Goal: Transaction & Acquisition: Purchase product/service

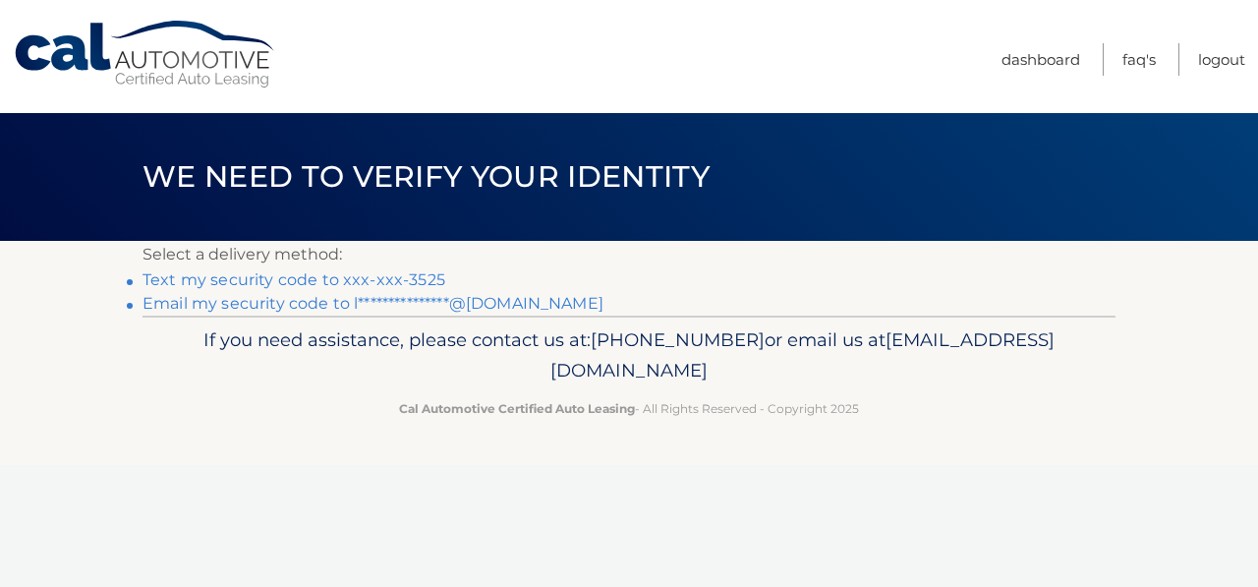
click at [603, 313] on link "**********" at bounding box center [373, 303] width 461 height 19
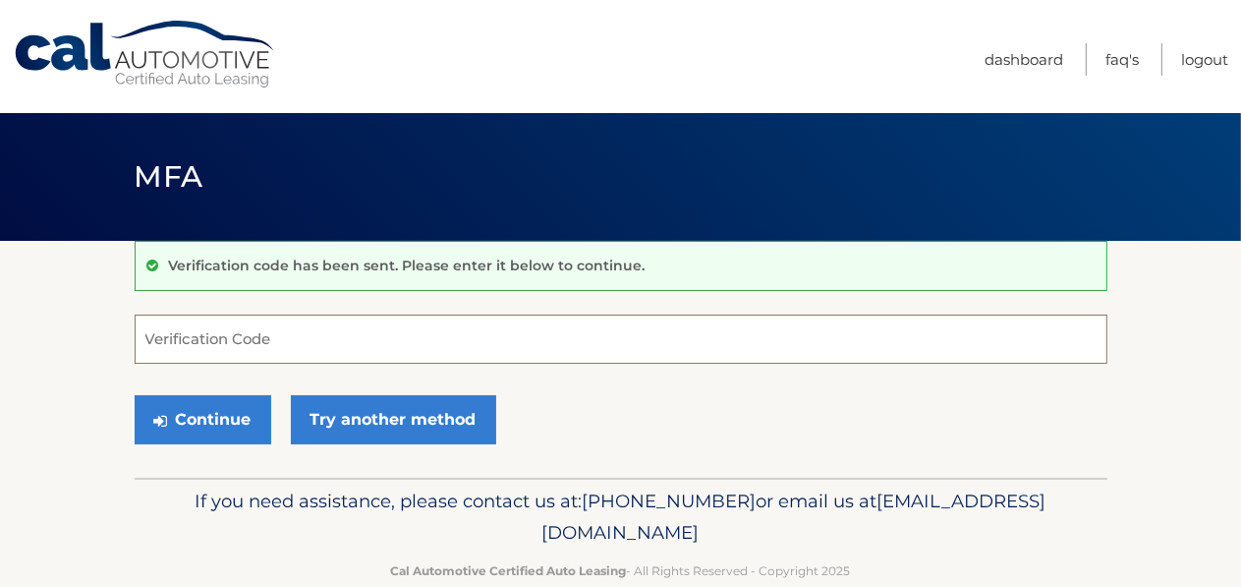
click at [206, 352] on input "Verification Code" at bounding box center [621, 339] width 973 height 49
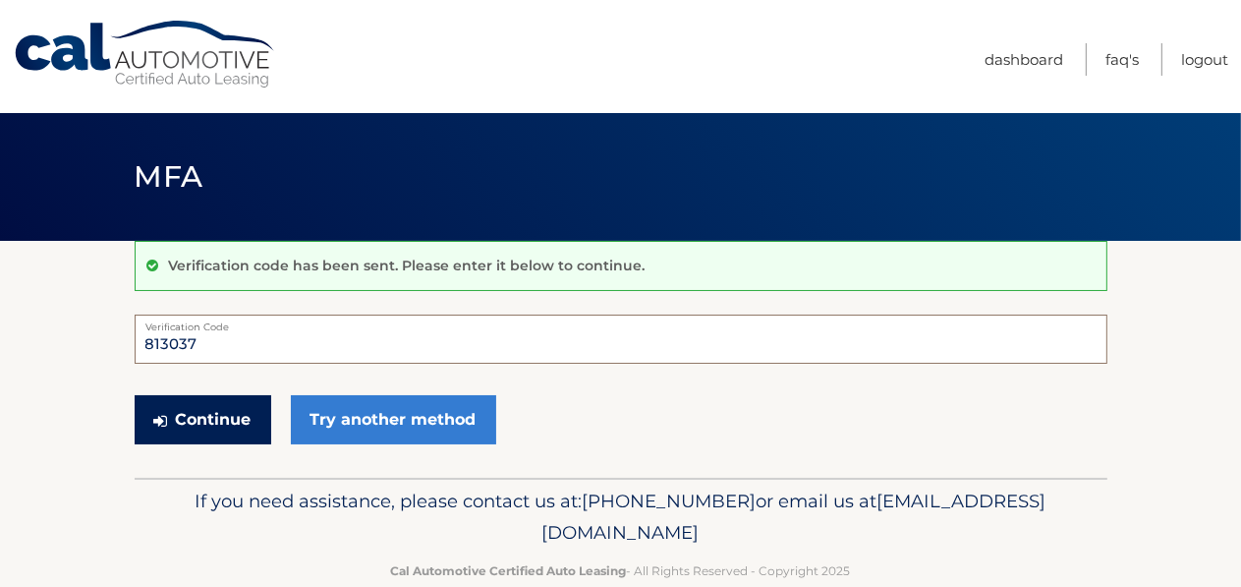
type input "813037"
click at [214, 444] on button "Continue" at bounding box center [203, 419] width 137 height 49
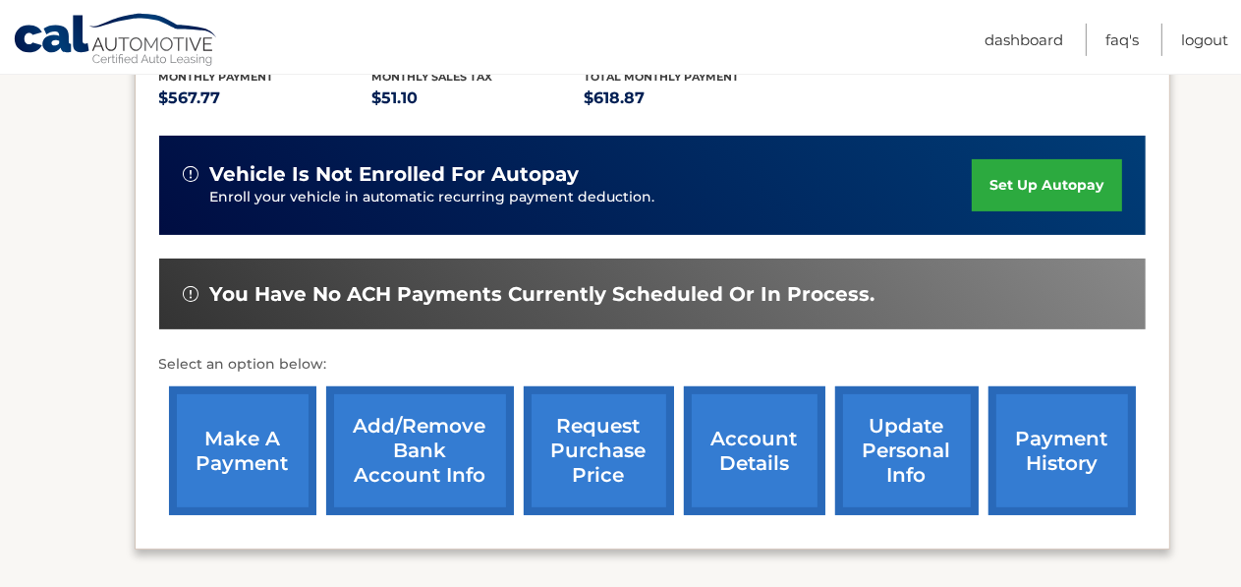
scroll to position [464, 0]
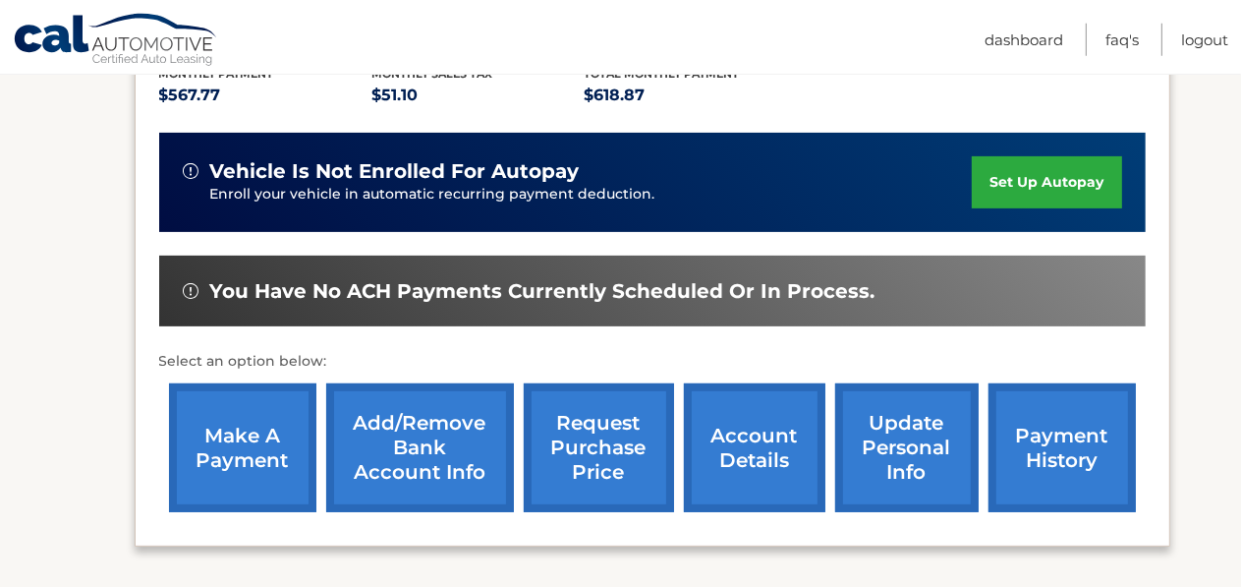
click at [243, 459] on link "make a payment" at bounding box center [242, 447] width 147 height 129
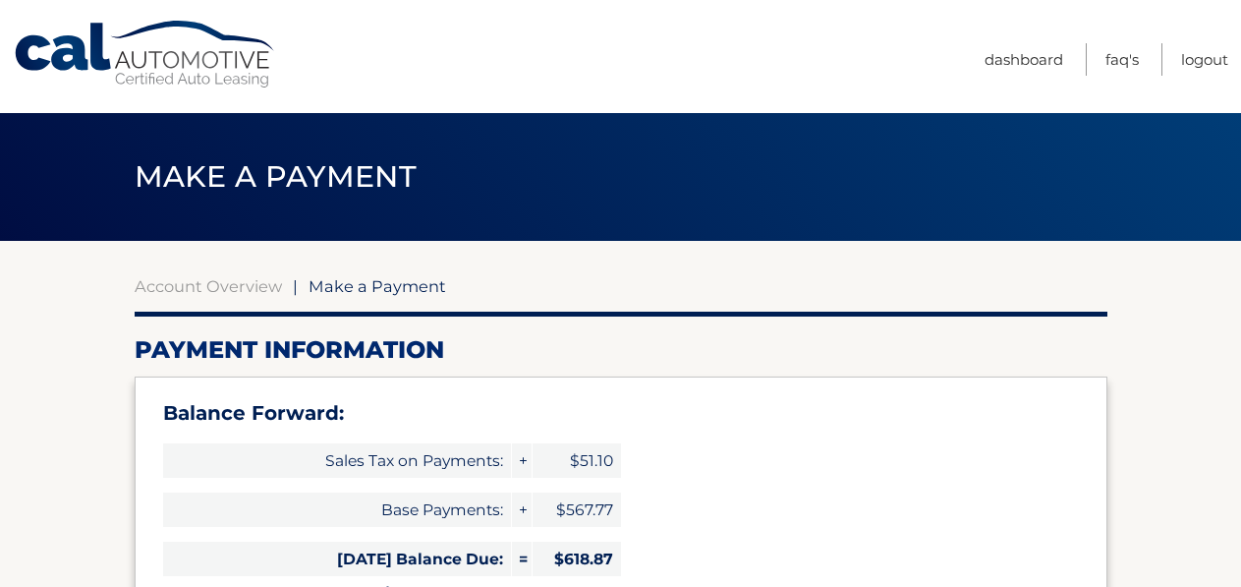
select select "NDQ1ZWRkODQtYjYyOC00MDM3LWEzNmMtZTUwNzBjNzdmMzM1"
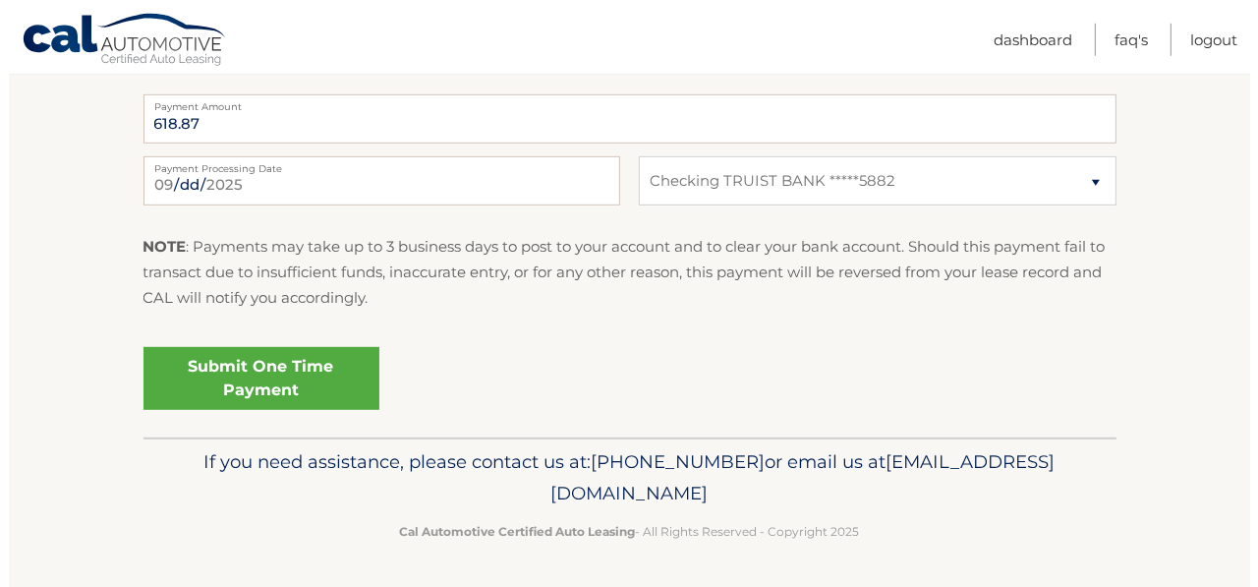
scroll to position [1022, 0]
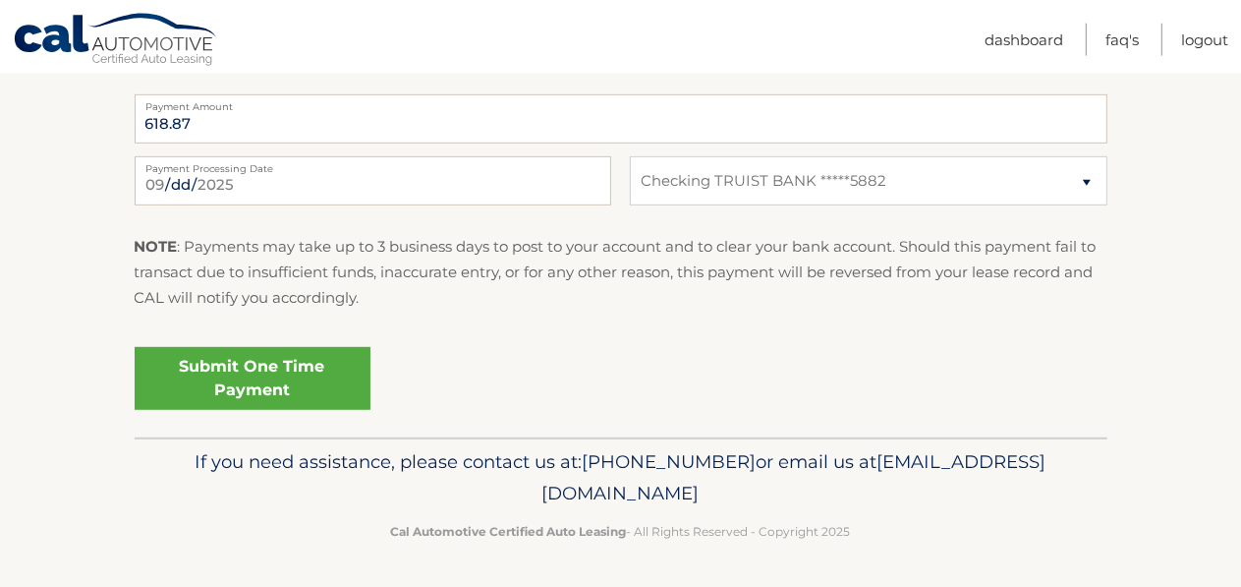
click at [302, 410] on link "Submit One Time Payment" at bounding box center [253, 378] width 236 height 63
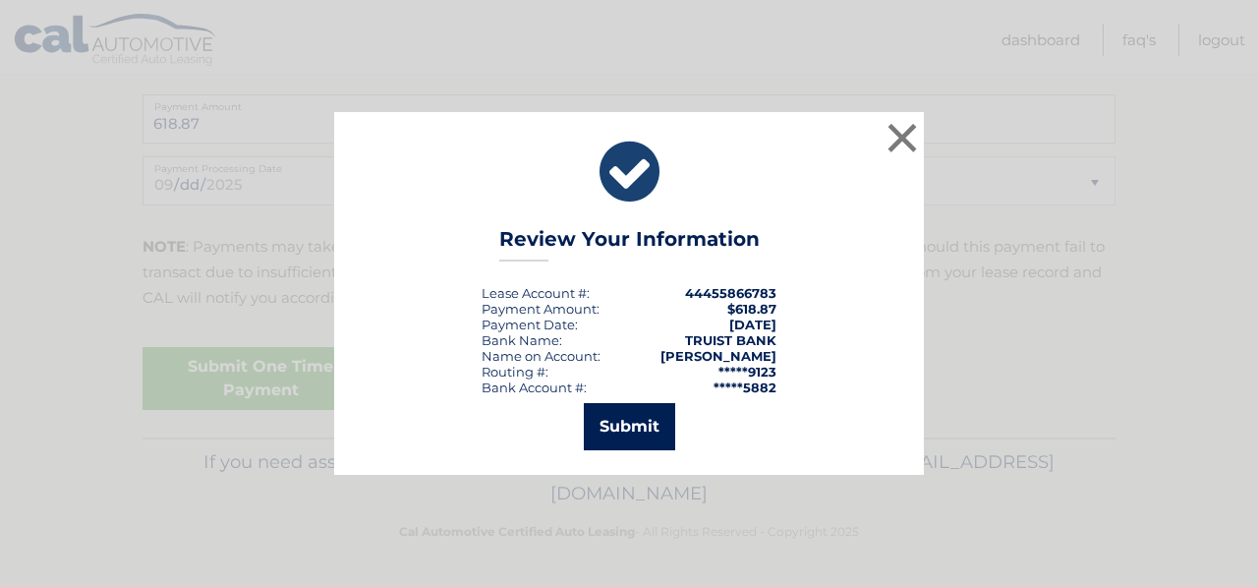
click at [615, 433] on button "Submit" at bounding box center [629, 426] width 91 height 47
